Goal: Communication & Community: Answer question/provide support

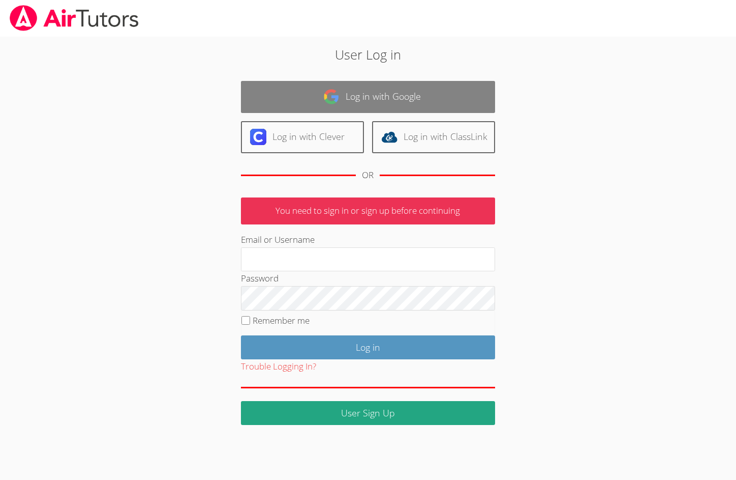
click at [361, 89] on link "Log in with Google" at bounding box center [368, 97] width 254 height 32
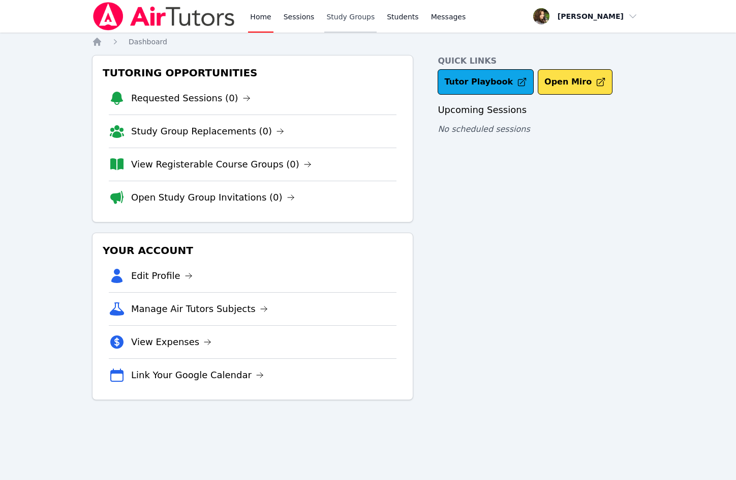
click at [333, 14] on link "Study Groups" at bounding box center [350, 16] width 52 height 33
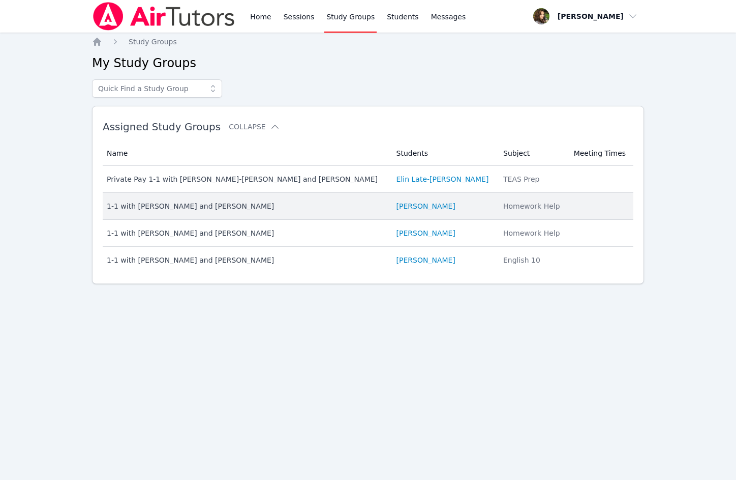
click at [175, 219] on td "Name 1-1 with Kira Rezinveber and Diana Carle" at bounding box center [247, 206] width 288 height 27
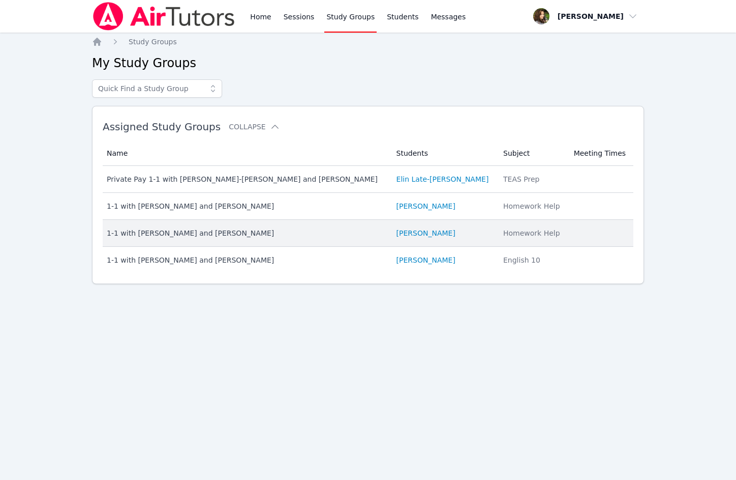
click at [195, 241] on td "Name 1-1 with Daniel Shekhtman and Diana Carle" at bounding box center [247, 233] width 288 height 27
click at [405, 235] on link "[PERSON_NAME]" at bounding box center [426, 233] width 59 height 10
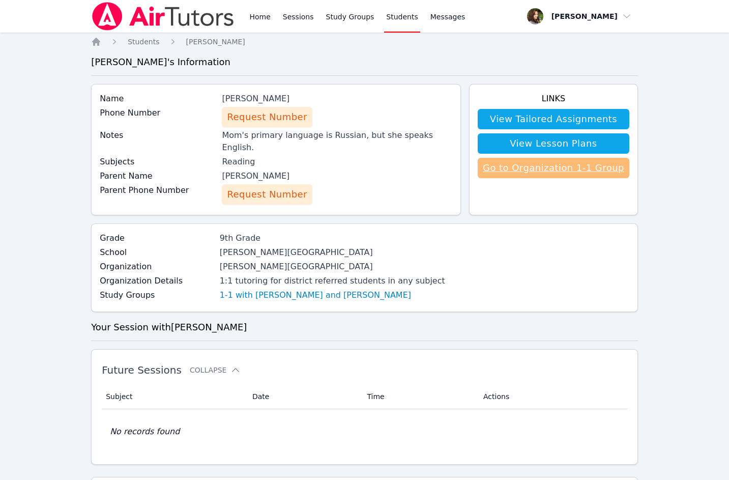
click at [516, 172] on link "Go to Organization 1-1 Group" at bounding box center [554, 168] width 152 height 20
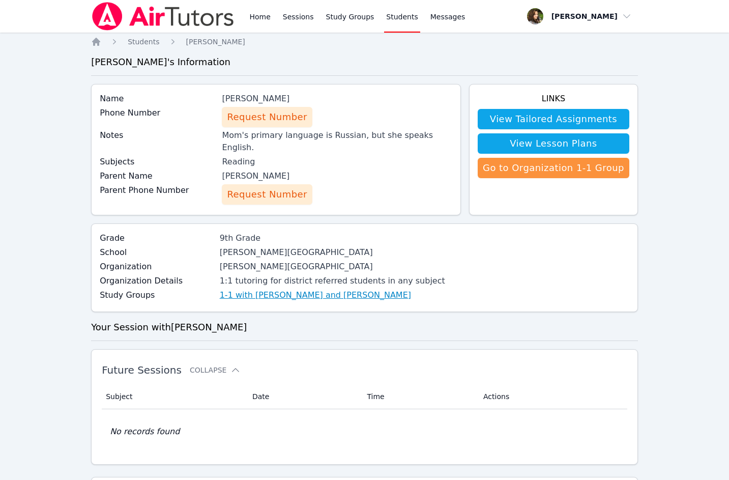
click at [289, 289] on link "1-1 with [PERSON_NAME] and [PERSON_NAME]" at bounding box center [315, 295] width 191 height 12
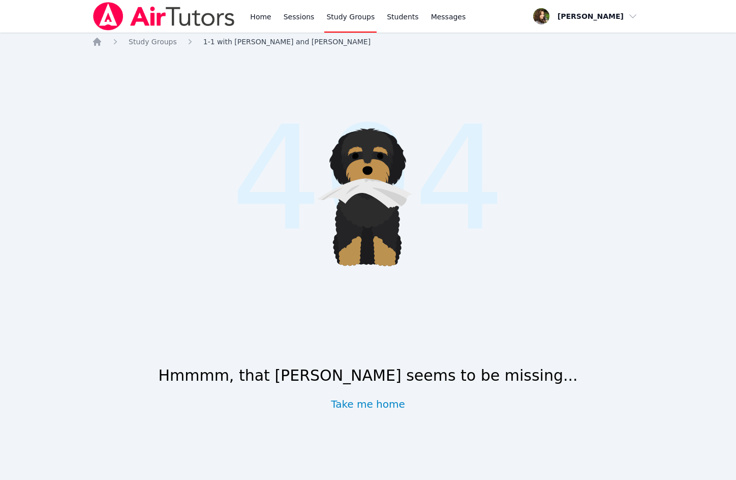
click at [260, 40] on span "1-1 with [PERSON_NAME] and [PERSON_NAME]" at bounding box center [286, 42] width 167 height 8
click at [237, 42] on span "1-1 with [PERSON_NAME] and [PERSON_NAME]" at bounding box center [286, 42] width 167 height 8
click at [148, 43] on span "Study Groups" at bounding box center [153, 42] width 48 height 8
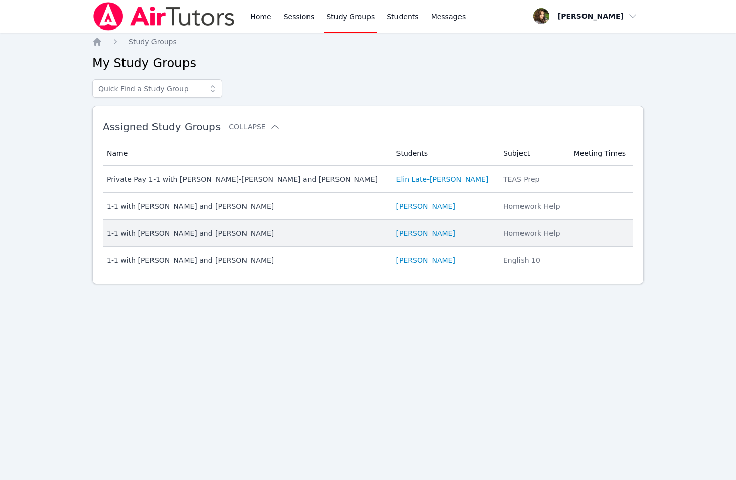
drag, startPoint x: 363, startPoint y: 230, endPoint x: 425, endPoint y: 236, distance: 61.9
click at [425, 236] on td "Students Daniel Shekhtman" at bounding box center [444, 233] width 107 height 27
drag, startPoint x: 429, startPoint y: 233, endPoint x: 359, endPoint y: 233, distance: 70.2
click at [359, 233] on tr "Name 1-1 with Daniel Shekhtman and Diana Carle Students Daniel Shekhtman Subjec…" at bounding box center [368, 233] width 531 height 27
drag, startPoint x: 255, startPoint y: 233, endPoint x: 105, endPoint y: 234, distance: 150.0
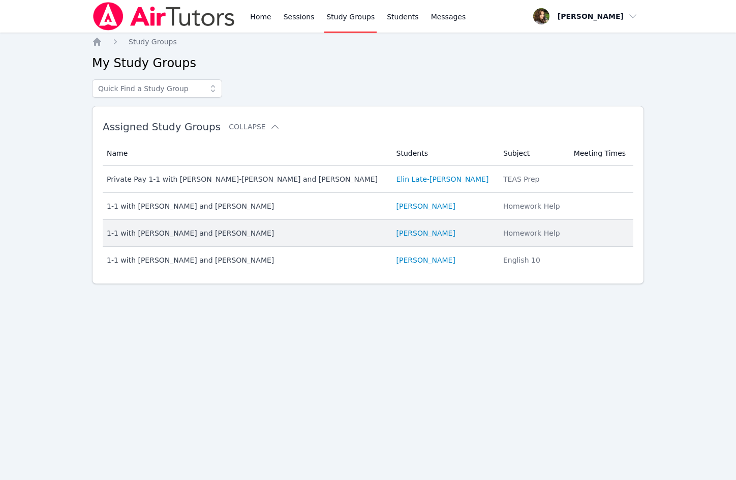
click at [105, 234] on td "Name 1-1 with Daniel Shekhtman and Diana Carle" at bounding box center [247, 233] width 288 height 27
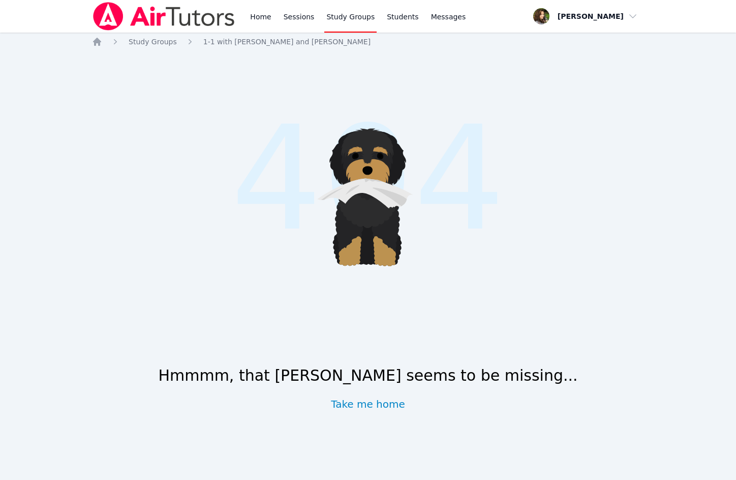
drag, startPoint x: 353, startPoint y: 42, endPoint x: 196, endPoint y: 46, distance: 157.2
click at [196, 46] on nav "Home Study Groups 1-1 with Daniel Shekhtman and Diana Carle" at bounding box center [368, 42] width 552 height 10
copy span "1-1 with [PERSON_NAME] and [PERSON_NAME]"
click at [255, 13] on link "Home" at bounding box center [260, 16] width 25 height 33
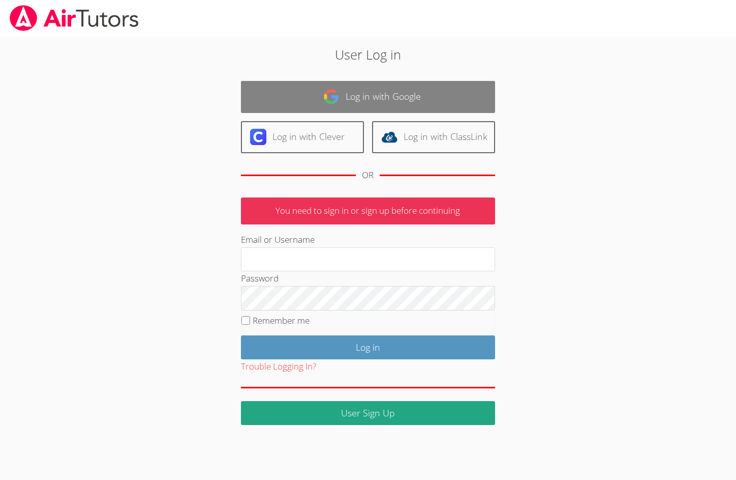
click at [330, 89] on img at bounding box center [331, 96] width 16 height 16
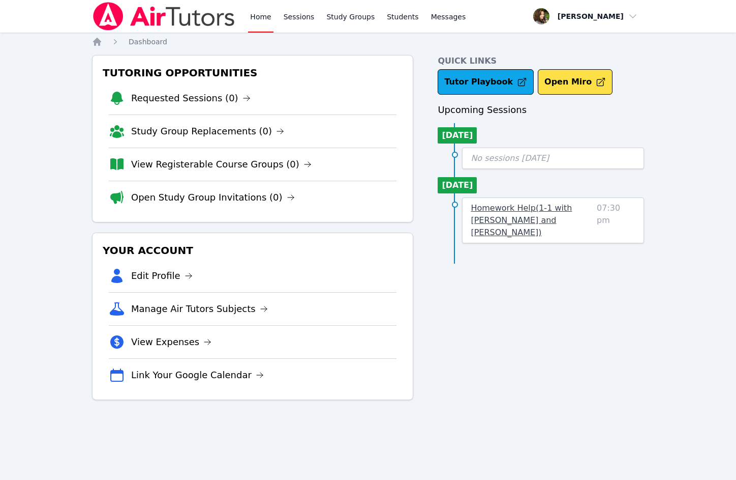
click at [494, 217] on span "Homework Help ( 1-1 with Daniel Shekhtman and Diana Carle )" at bounding box center [521, 220] width 101 height 34
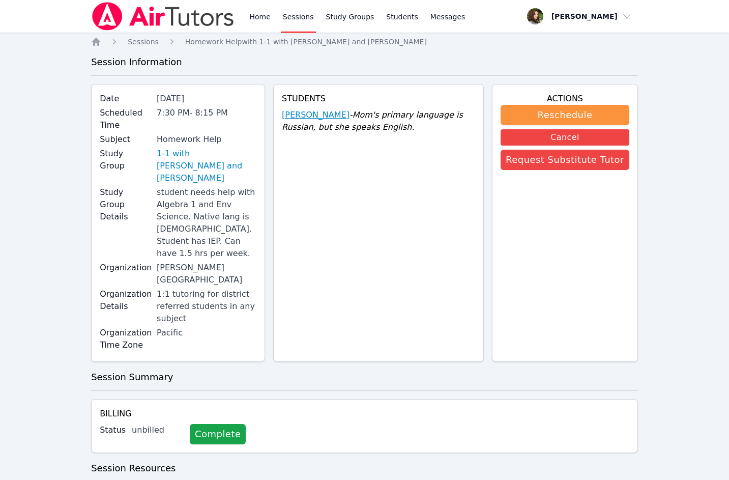
click at [326, 112] on link "[PERSON_NAME]" at bounding box center [316, 115] width 68 height 12
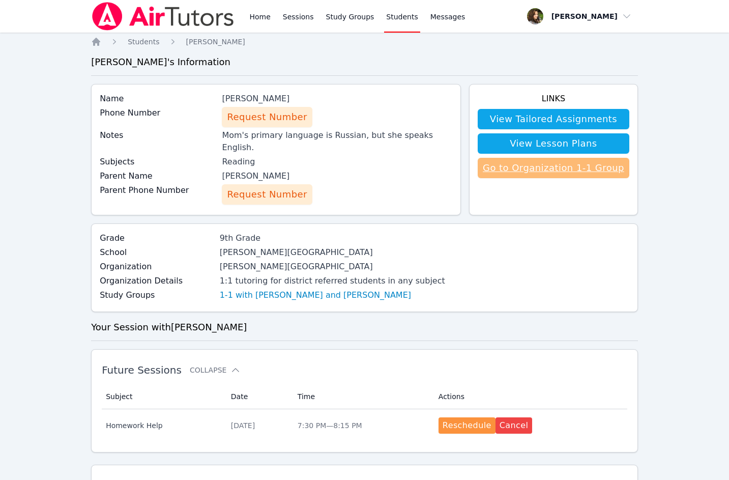
click at [569, 172] on link "Go to Organization 1-1 Group" at bounding box center [554, 168] width 152 height 20
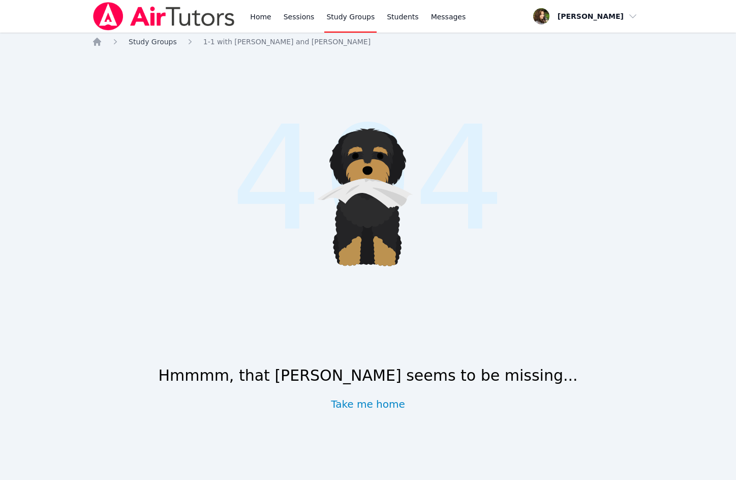
click at [163, 40] on span "Study Groups" at bounding box center [153, 42] width 48 height 8
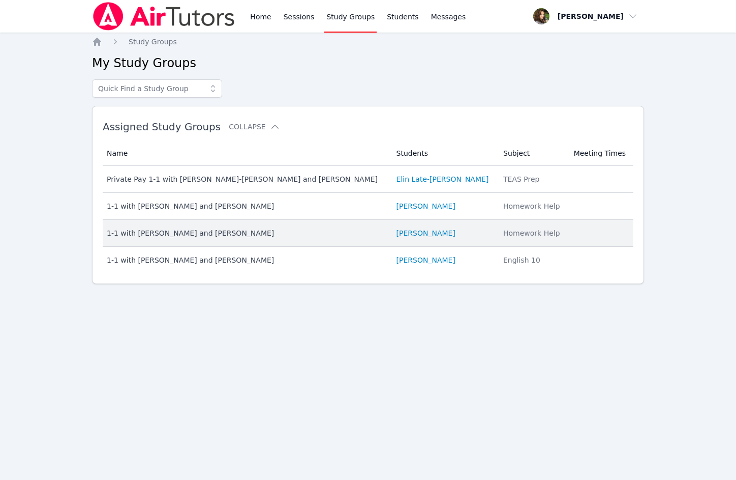
click at [393, 240] on td "Students Daniel Shekhtman" at bounding box center [444, 233] width 107 height 27
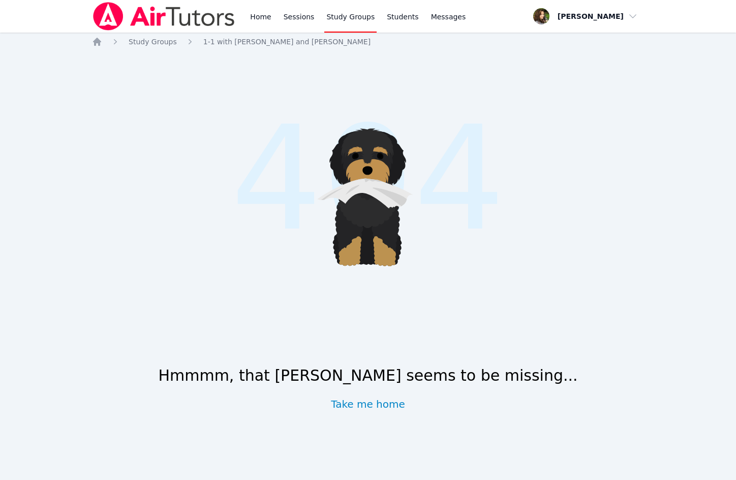
click at [362, 411] on div ".cls-1 { fill: #1c1c1e; } .cls-1, .cls-10, .cls-11, .cls-2, .cls-3, .cls-4, .cl…" at bounding box center [368, 246] width 552 height 383
click at [292, 19] on link "Sessions" at bounding box center [299, 16] width 35 height 33
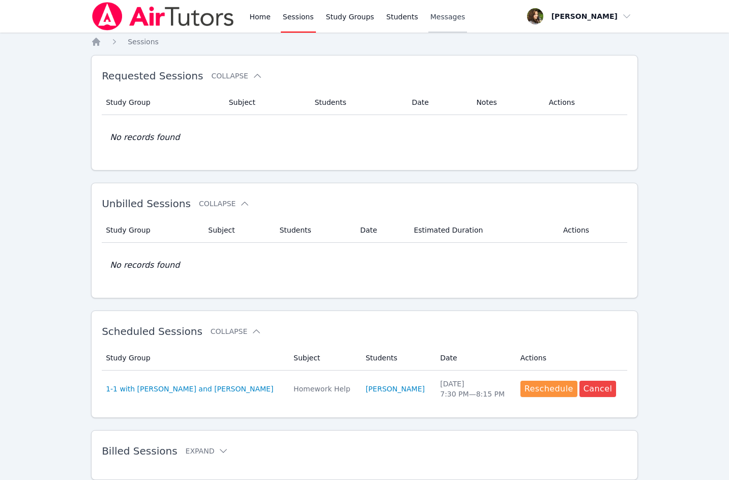
click at [430, 16] on span "Messages" at bounding box center [447, 17] width 35 height 10
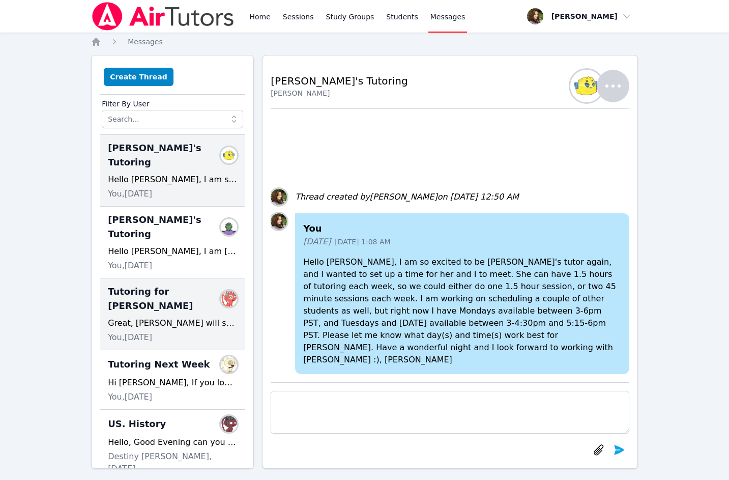
click at [202, 317] on div "Great, Daniel will see the sessions on his Airtutors homepage after I schedule …" at bounding box center [172, 323] width 129 height 12
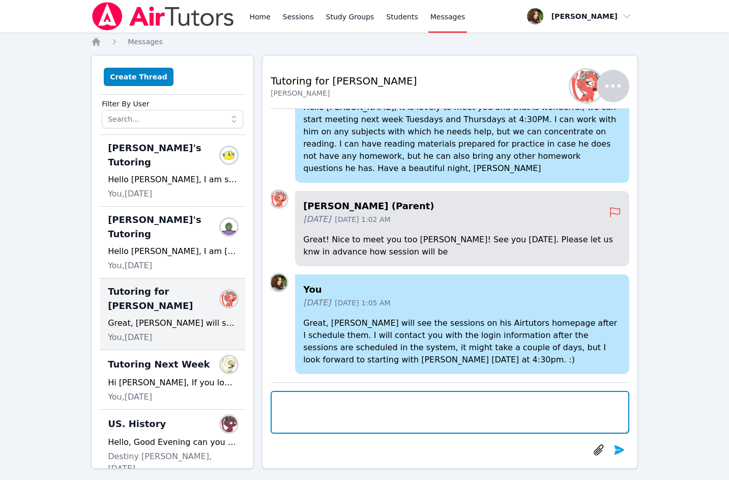
click at [336, 425] on textarea at bounding box center [450, 412] width 359 height 43
click at [338, 418] on textarea at bounding box center [450, 412] width 359 height 43
click at [346, 402] on textarea "Hello Yuliya" at bounding box center [450, 412] width 359 height 43
paste textarea "I emailed all the parents login instructions, but it’s basically go to app.airt…"
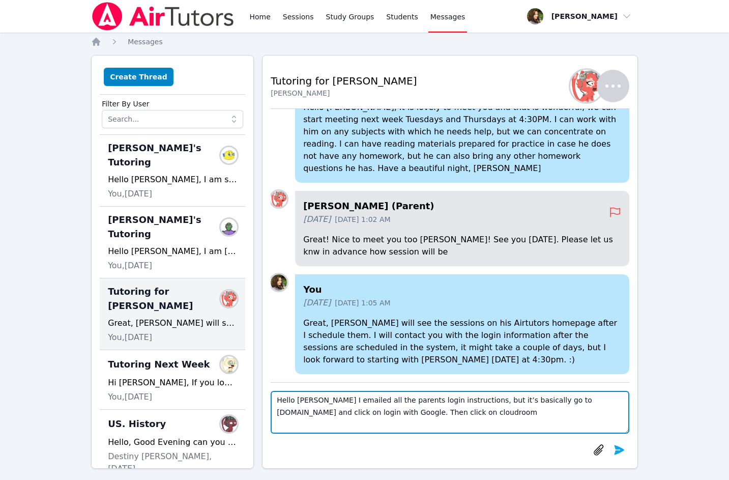
click at [312, 402] on textarea "Hello Yuliya I emailed all the parents login instructions, but it’s basically g…" at bounding box center [450, 412] width 359 height 43
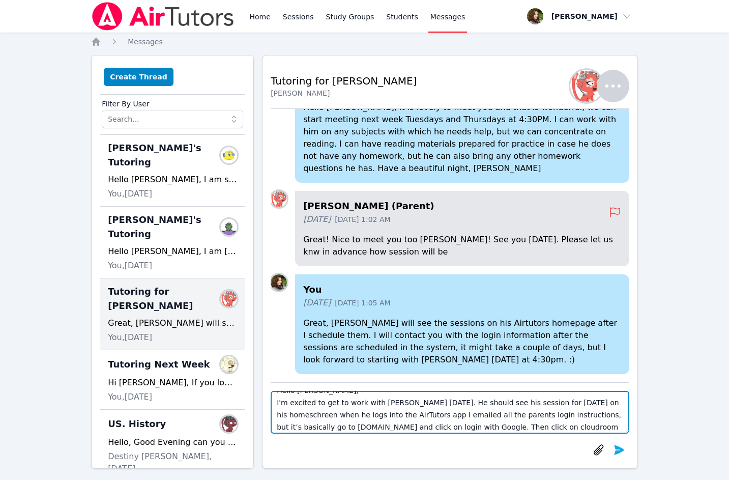
scroll to position [12, 0]
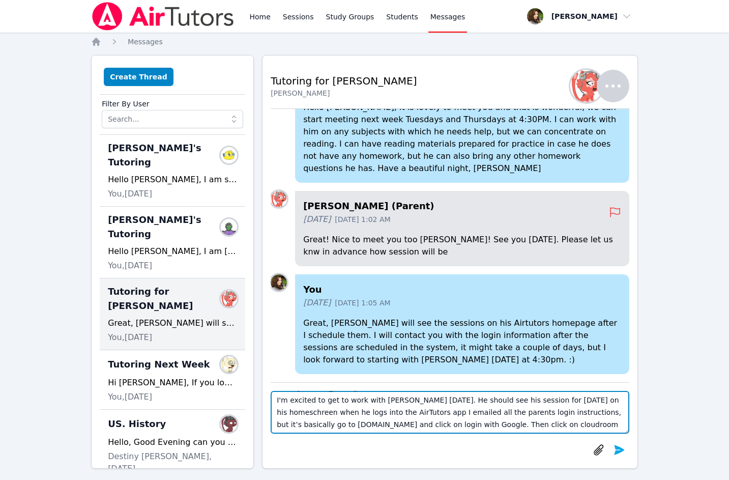
click at [434, 416] on textarea "Hello Yuliya, I'm excited to get to work with Daniel tomorrow. He should see hi…" at bounding box center [450, 412] width 359 height 43
click at [434, 413] on textarea "Hello Yuliya, I'm excited to get to work with Daniel tomorrow. He should see hi…" at bounding box center [450, 412] width 359 height 43
drag, startPoint x: 436, startPoint y: 410, endPoint x: 321, endPoint y: 427, distance: 116.2
click at [321, 427] on textarea "Hello Yuliya, I'm excited to get to work with Daniel tomorrow. He should see hi…" at bounding box center [450, 412] width 359 height 43
click at [297, 412] on textarea "Hello Yuliya, I'm excited to get to work with Daniel tomorrow. He should see hi…" at bounding box center [450, 412] width 359 height 43
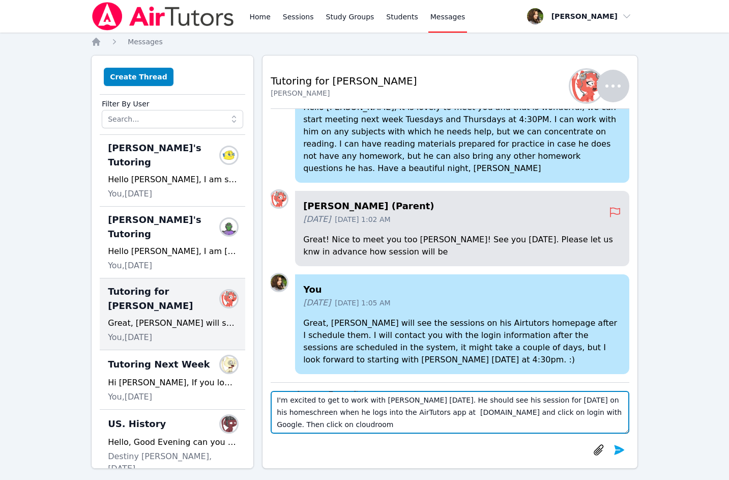
click at [305, 410] on textarea "Hello Yuliya, I'm excited to get to work with Daniel tomorrow. He should see hi…" at bounding box center [450, 412] width 359 height 43
click at [502, 412] on textarea "Hello Yuliya, I'm excited to get to work with Daniel tomorrow. He should see hi…" at bounding box center [450, 412] width 359 height 43
click at [562, 411] on textarea "Hello Yuliya, I'm excited to get to work with Daniel tomorrow. He should see hi…" at bounding box center [450, 412] width 359 height 43
click at [299, 426] on textarea "Hello Yuliya, I'm excited to get to work with Daniel tomorrow. He should see hi…" at bounding box center [450, 412] width 359 height 43
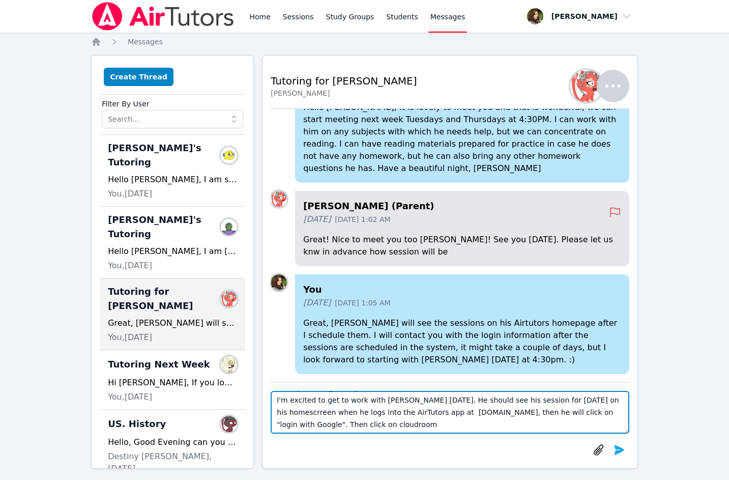
click at [320, 420] on textarea "Hello Yuliya, I'm excited to get to work with Daniel tomorrow. He should see hi…" at bounding box center [450, 412] width 359 height 43
click at [416, 426] on textarea "Hello Yuliya, I'm excited to get to work with Daniel tomorrow. He should see hi…" at bounding box center [450, 412] width 359 height 43
click at [455, 425] on textarea "Hello Yuliya, I'm excited to get to work with Daniel tomorrow. He should see hi…" at bounding box center [450, 412] width 359 height 43
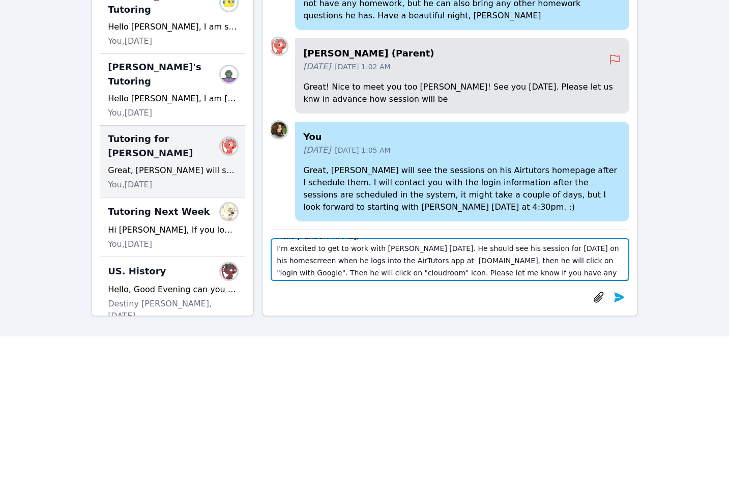
scroll to position [0, 0]
click at [302, 273] on textarea "Hello Yuliya, I'm excited to get to work with Daniel tomorrow. He should see hi…" at bounding box center [450, 259] width 359 height 43
click at [404, 258] on textarea "Hello Yuliya, I'm excited to get to work with Daniel tomorrow. He should see hi…" at bounding box center [450, 259] width 359 height 43
click at [296, 273] on textarea "Hello Yuliya, I'm excited to get to work with Daniel tomorrow. He should see hi…" at bounding box center [450, 259] width 359 height 43
click at [327, 277] on textarea "Hello Yuliya, I'm excited to get to work with Daniel tomorrow. He should see hi…" at bounding box center [450, 259] width 359 height 43
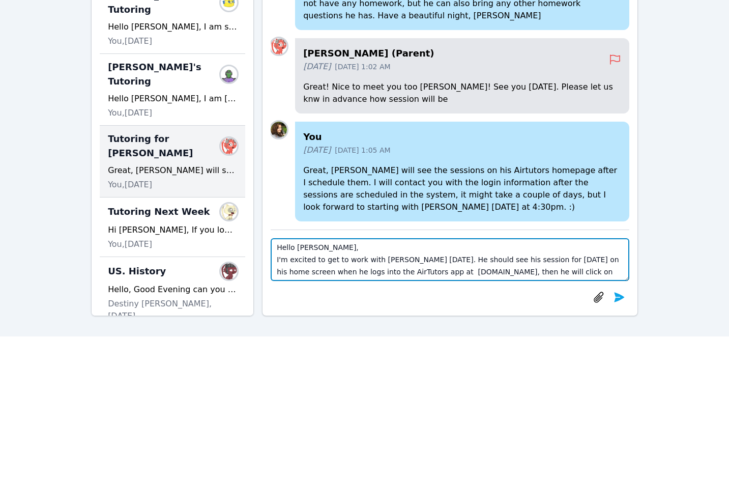
click at [315, 265] on textarea "Hello Yuliya, I'm excited to get to work with Daniel tomorrow. He should see hi…" at bounding box center [450, 259] width 359 height 43
click at [284, 272] on textarea "Hello Yuliya, I'm excited to get to work with Daniel tomorrow. He should see hi…" at bounding box center [450, 259] width 359 height 43
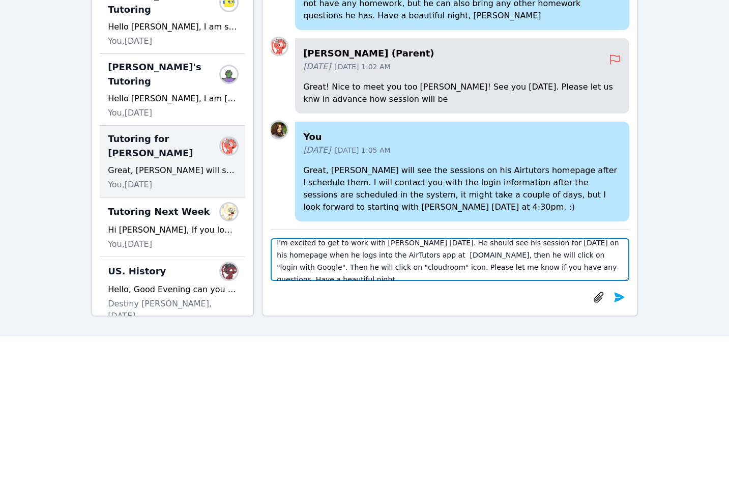
scroll to position [24, 0]
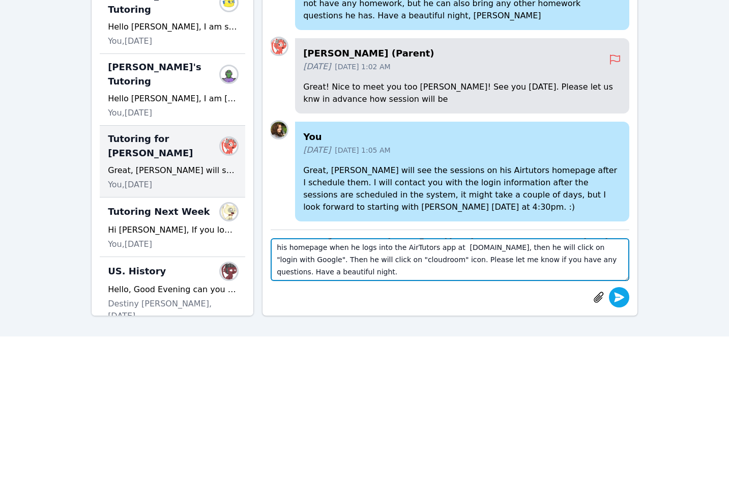
type textarea "Hello Yuliya, I'm excited to get to work with Daniel tomorrow. He should see hi…"
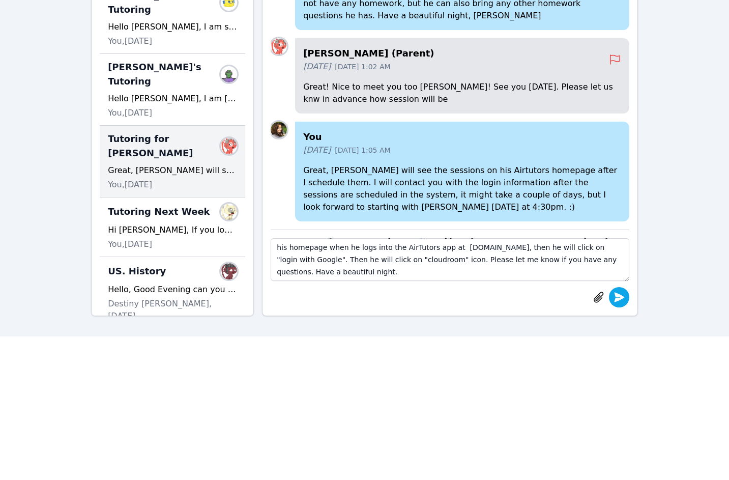
click at [621, 300] on icon "submit" at bounding box center [619, 297] width 12 height 12
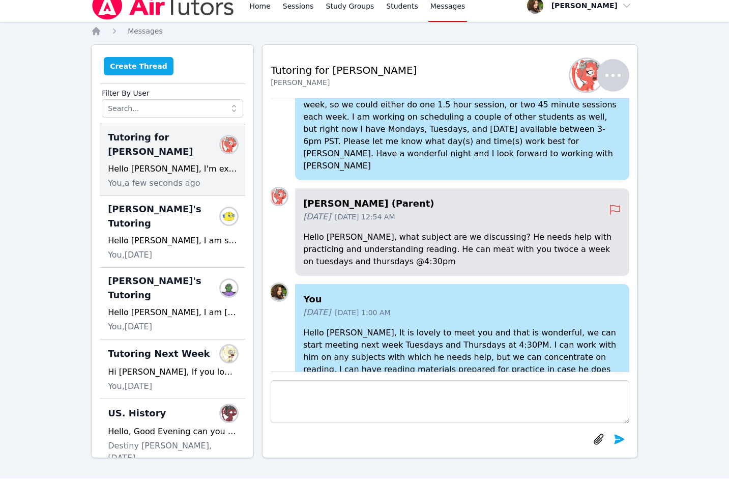
scroll to position [0, 0]
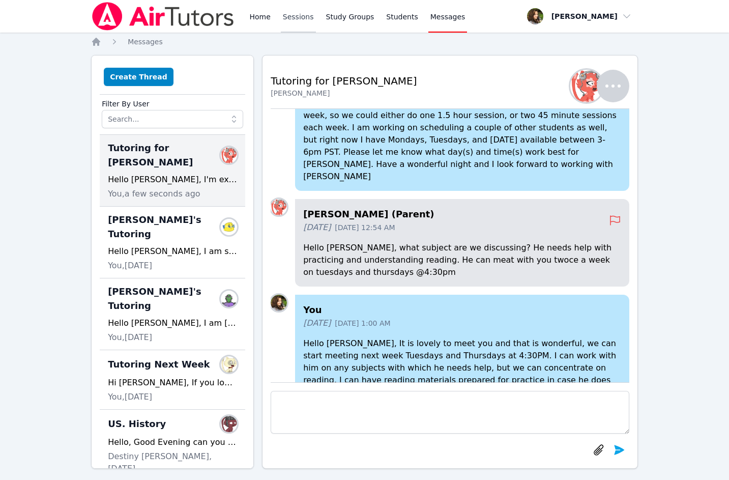
click at [286, 13] on link "Sessions" at bounding box center [298, 16] width 35 height 33
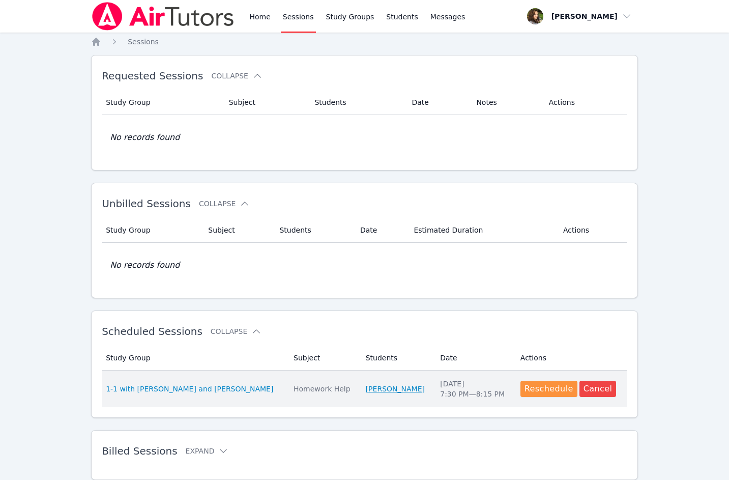
click at [374, 389] on link "[PERSON_NAME]" at bounding box center [395, 388] width 59 height 10
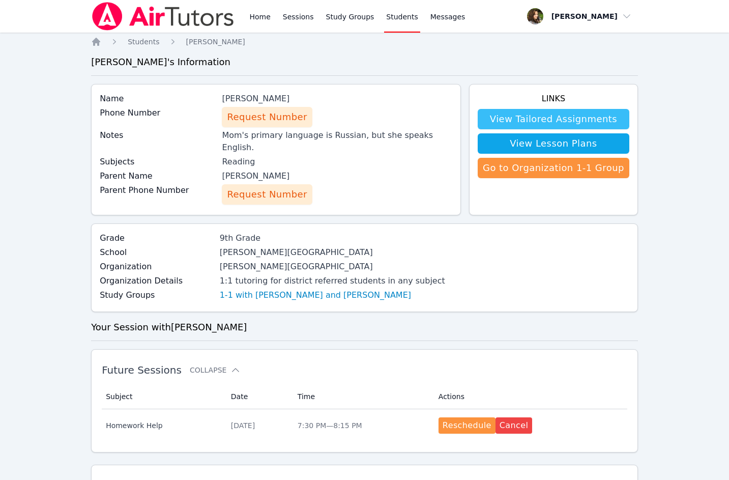
click at [532, 117] on link "View Tailored Assignments" at bounding box center [554, 119] width 152 height 20
click at [314, 289] on link "1-1 with [PERSON_NAME] and [PERSON_NAME]" at bounding box center [315, 295] width 191 height 12
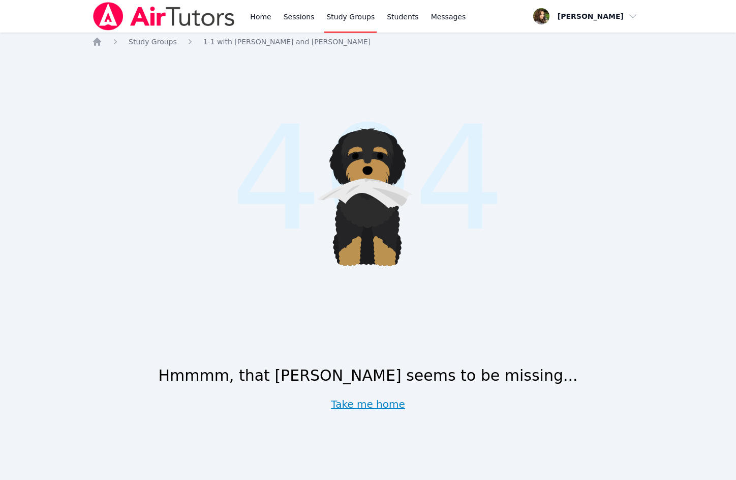
click at [364, 400] on link "Take me home" at bounding box center [368, 404] width 74 height 14
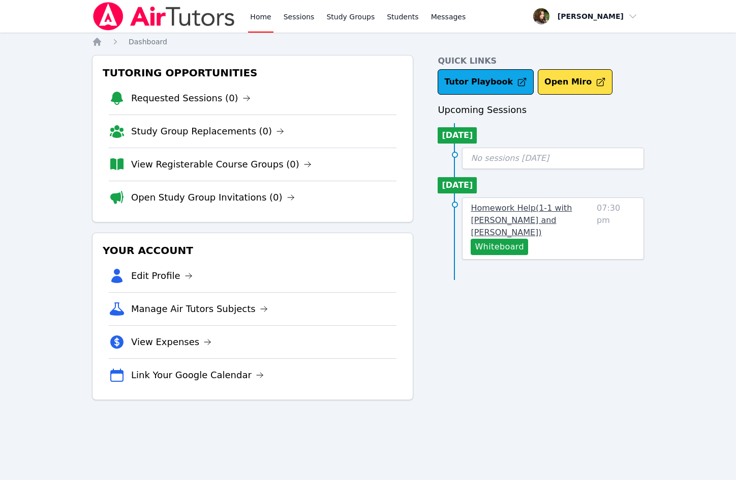
click at [479, 206] on span "Homework Help ( 1-1 with Daniel Shekhtman and Diana Carle )" at bounding box center [521, 220] width 101 height 34
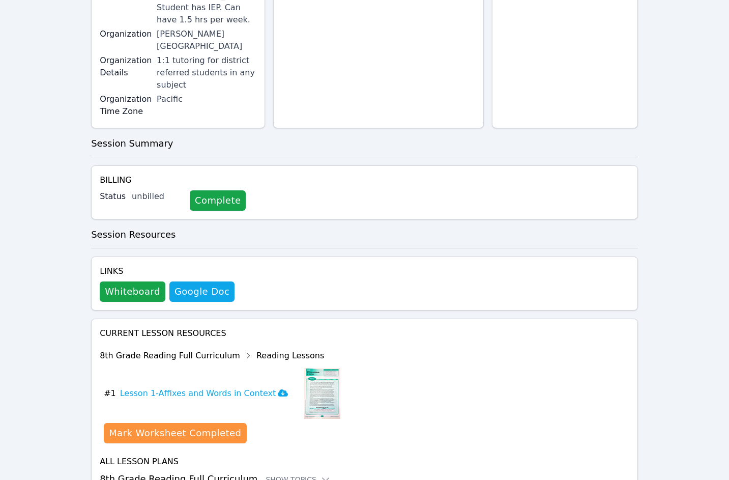
scroll to position [262, 0]
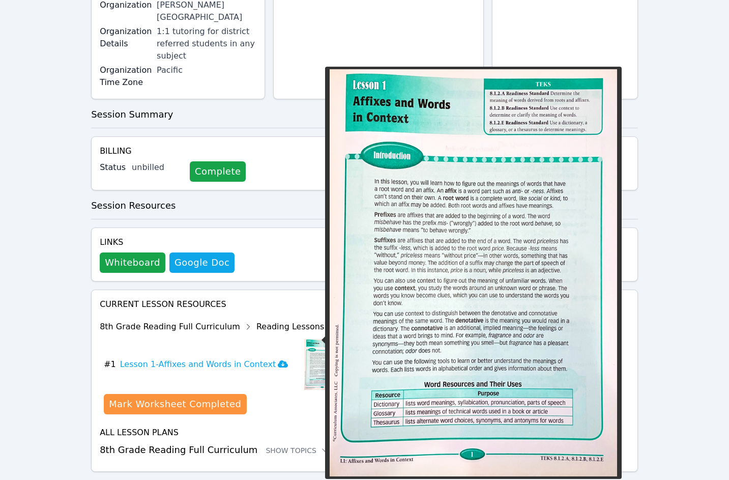
click at [304, 342] on img at bounding box center [322, 364] width 36 height 51
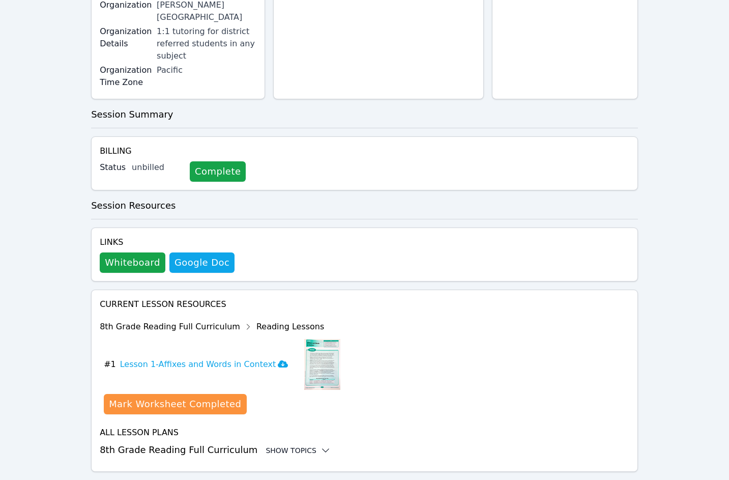
click at [296, 445] on div "Show Topics" at bounding box center [297, 450] width 65 height 10
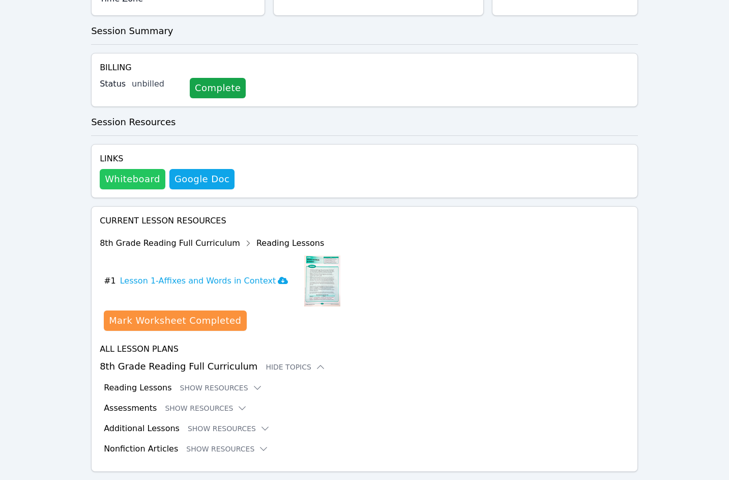
click at [140, 169] on button "Whiteboard" at bounding box center [133, 179] width 66 height 20
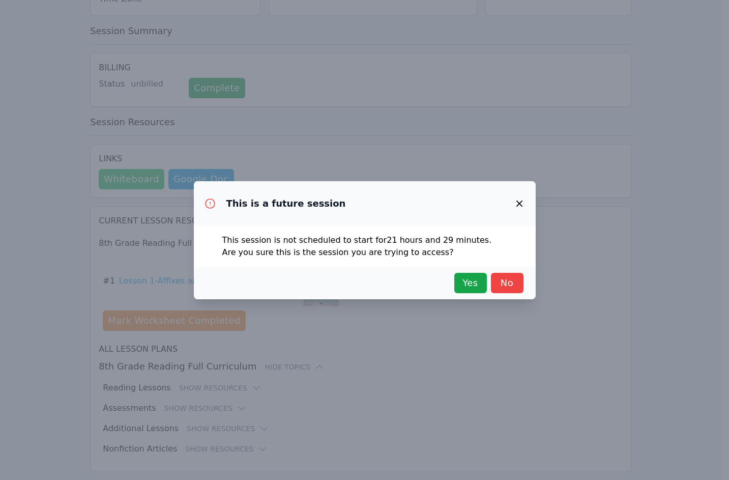
scroll to position [334, 0]
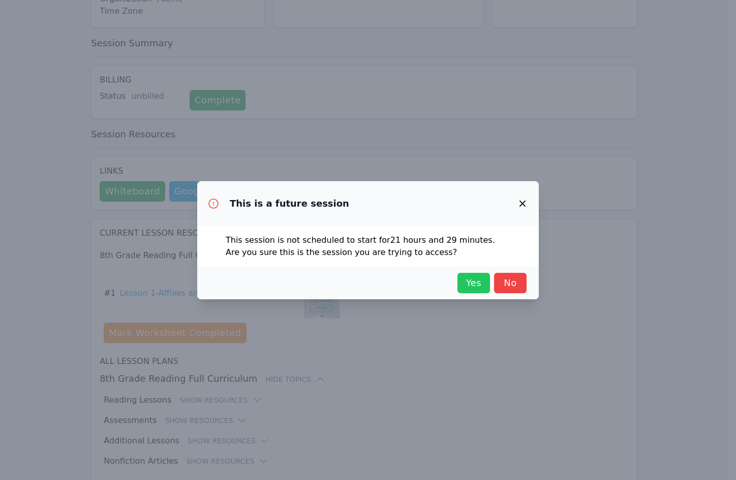
click at [470, 275] on button "Yes" at bounding box center [474, 283] width 33 height 20
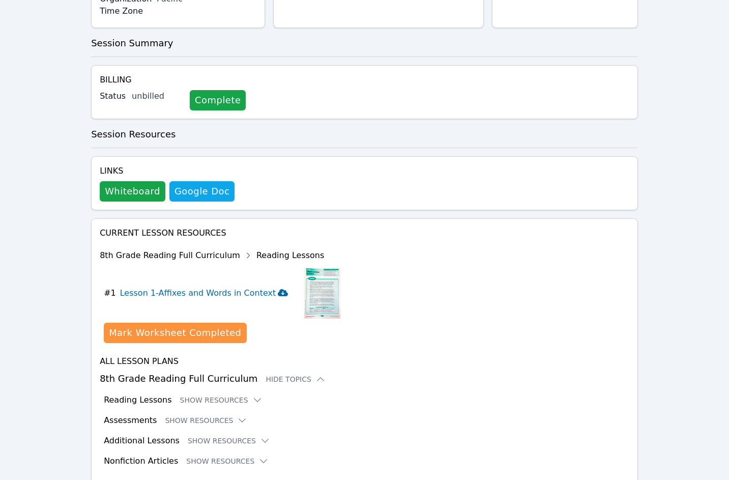
click at [278, 288] on icon at bounding box center [283, 292] width 10 height 8
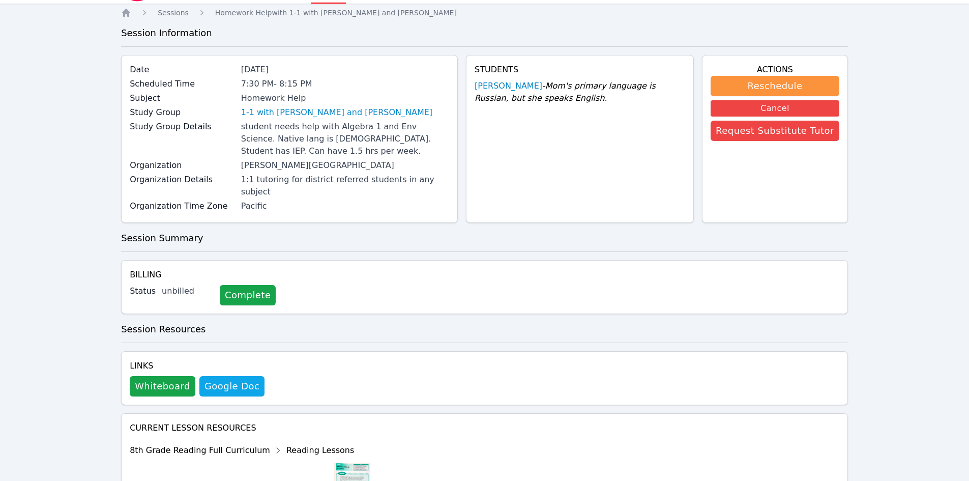
scroll to position [0, 0]
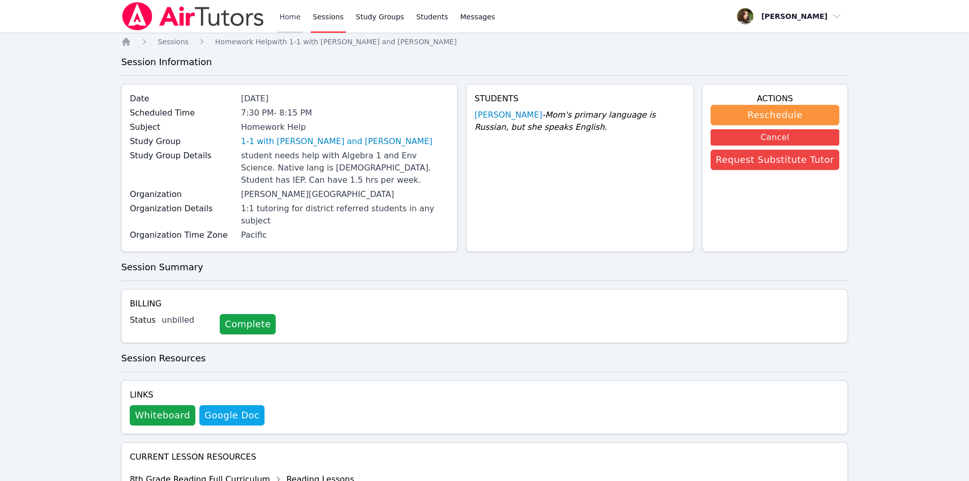
click at [283, 19] on link "Home" at bounding box center [289, 16] width 25 height 33
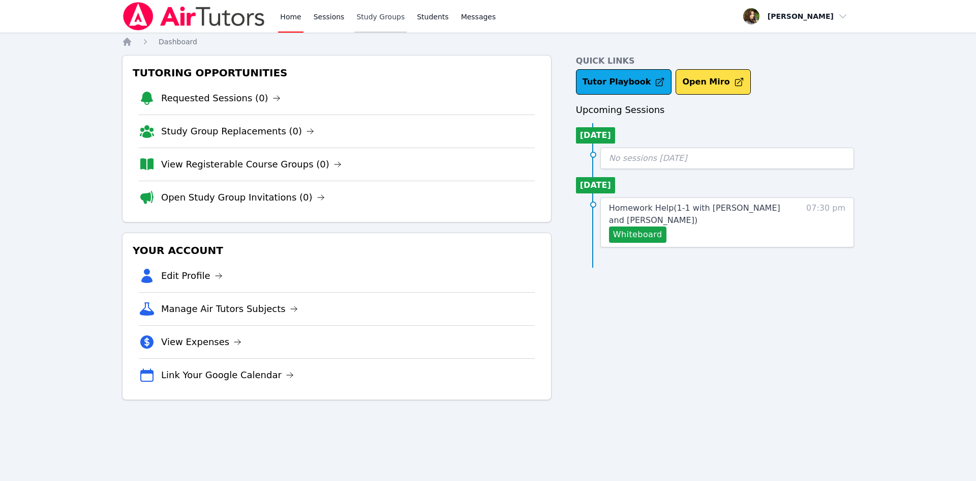
click at [376, 11] on link "Study Groups" at bounding box center [380, 16] width 52 height 33
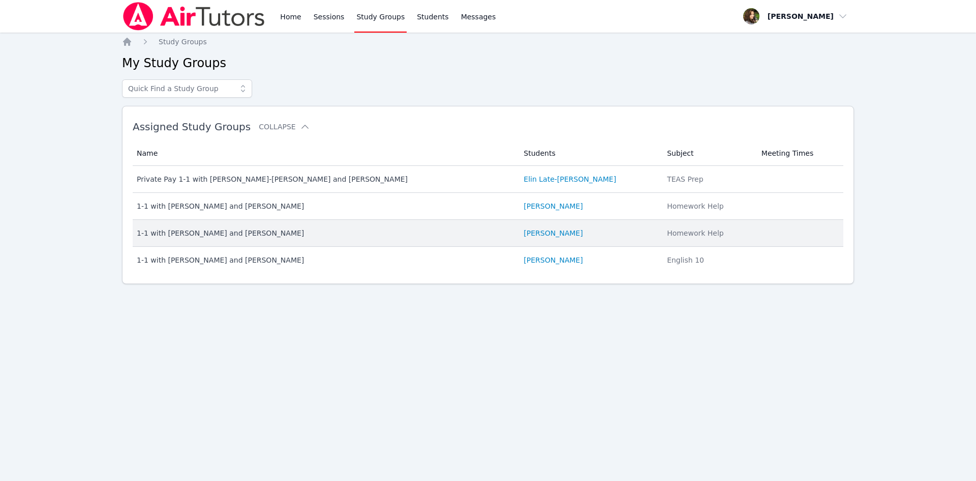
click at [244, 233] on div "1-1 with [PERSON_NAME] and [PERSON_NAME]" at bounding box center [324, 233] width 375 height 10
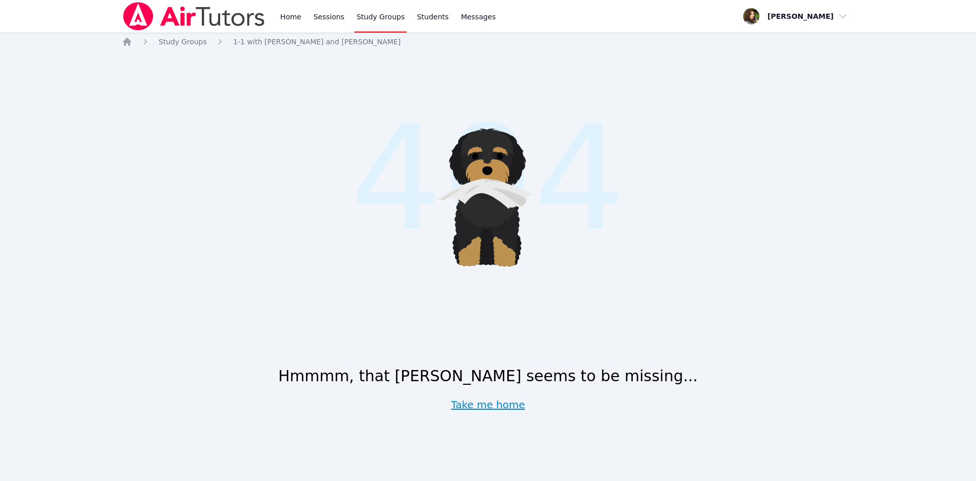
click at [483, 406] on link "Take me home" at bounding box center [488, 404] width 74 height 14
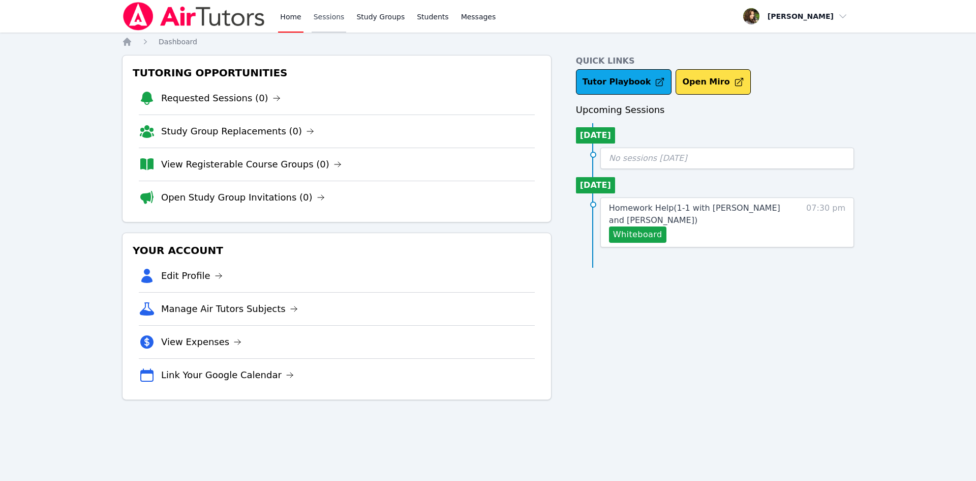
click at [332, 16] on link "Sessions" at bounding box center [329, 16] width 35 height 33
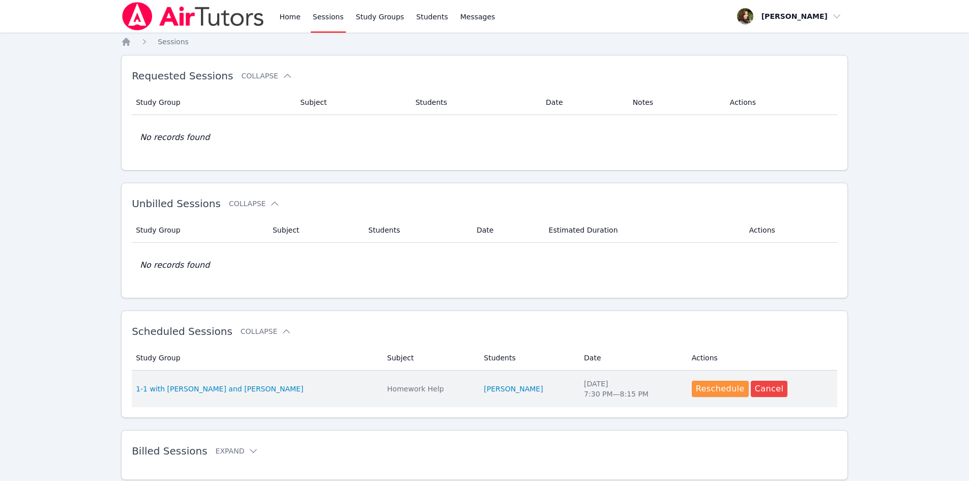
click at [499, 380] on td "Students Daniel Shekhtman" at bounding box center [528, 388] width 100 height 37
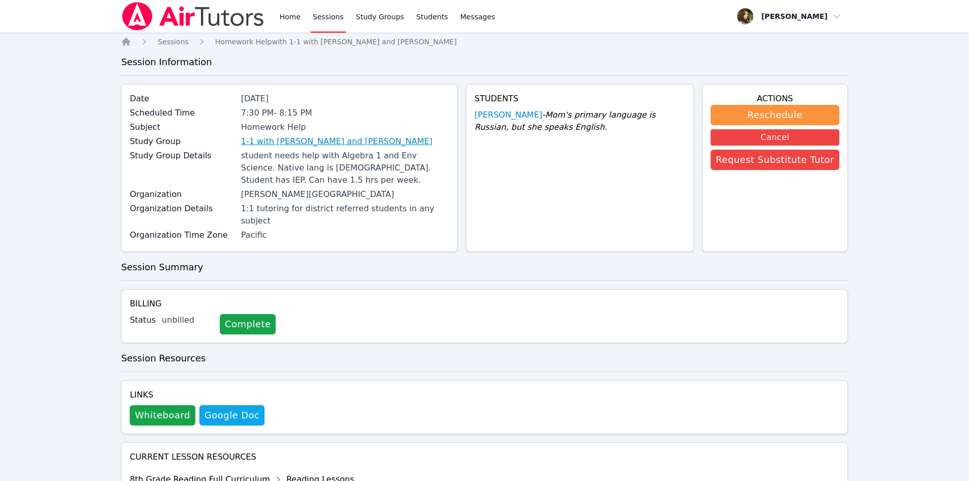
click at [393, 143] on link "1-1 with [PERSON_NAME] and [PERSON_NAME]" at bounding box center [336, 141] width 191 height 12
click at [282, 15] on link "Home" at bounding box center [289, 16] width 25 height 33
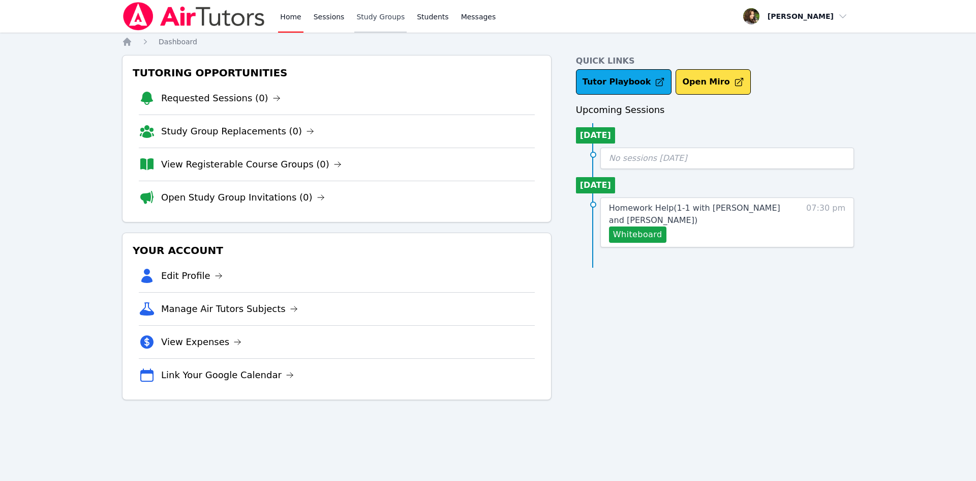
click at [372, 15] on link "Study Groups" at bounding box center [380, 16] width 52 height 33
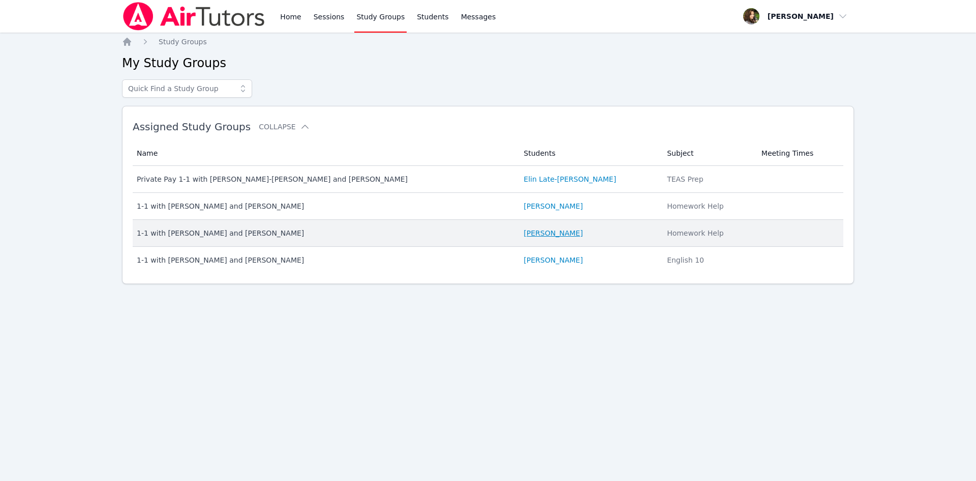
click at [524, 229] on link "[PERSON_NAME]" at bounding box center [553, 233] width 59 height 10
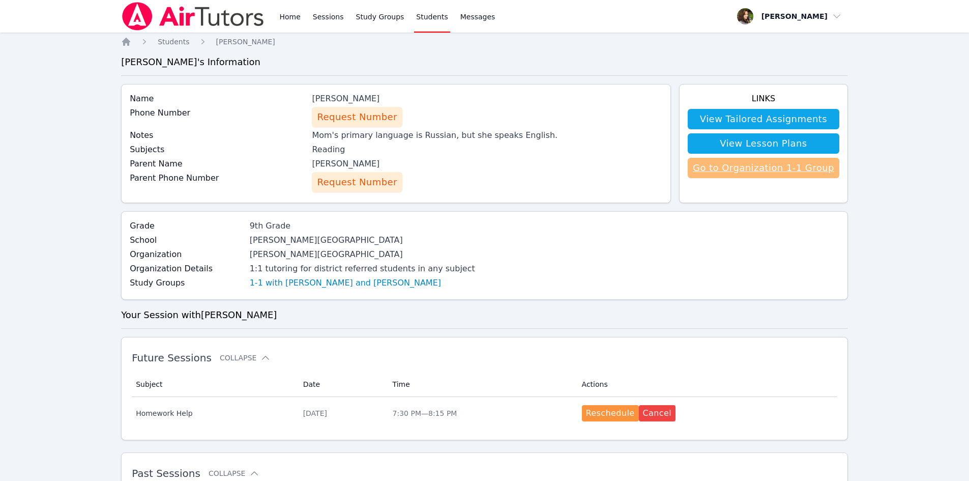
click at [736, 165] on link "Go to Organization 1-1 Group" at bounding box center [764, 168] width 152 height 20
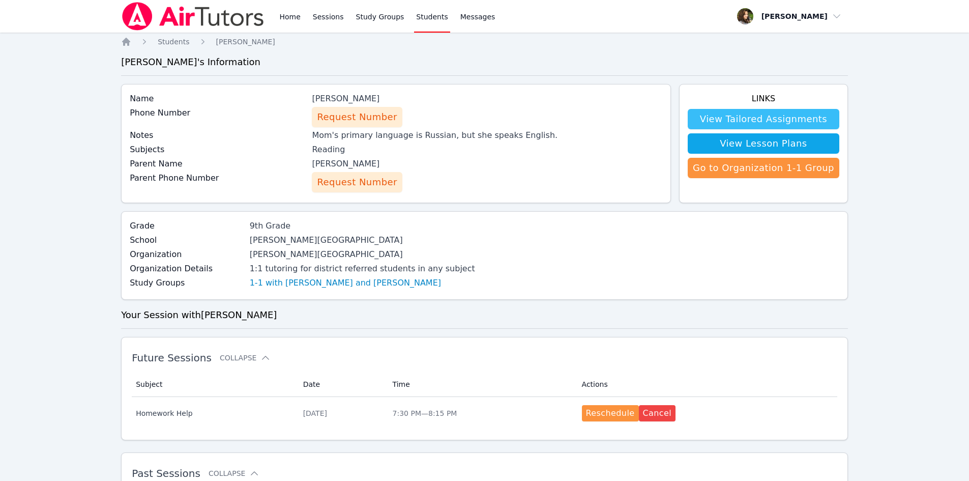
click at [736, 124] on link "View Tailored Assignments" at bounding box center [764, 119] width 152 height 20
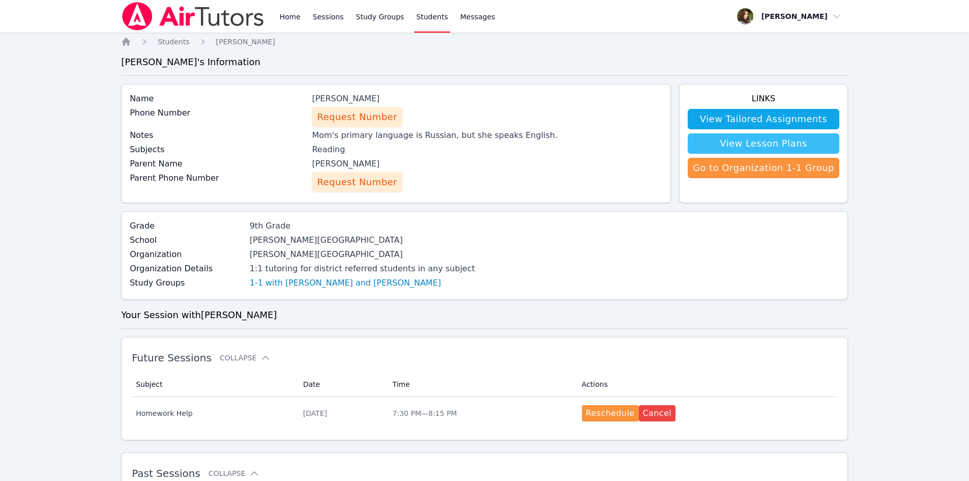
click at [736, 146] on link "View Lesson Plans" at bounding box center [764, 143] width 152 height 20
click at [360, 182] on span "Request Number" at bounding box center [357, 182] width 80 height 14
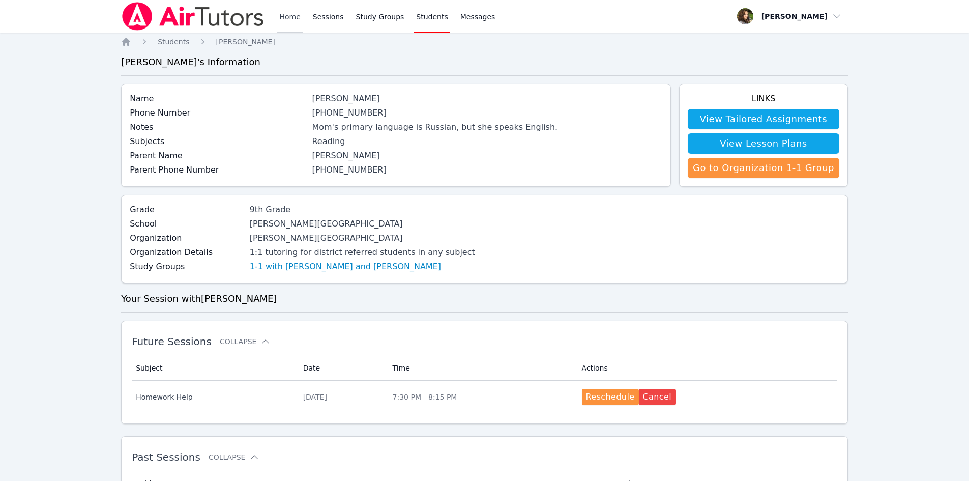
click at [277, 18] on link "Home" at bounding box center [289, 16] width 25 height 33
